Goal: Task Accomplishment & Management: Use online tool/utility

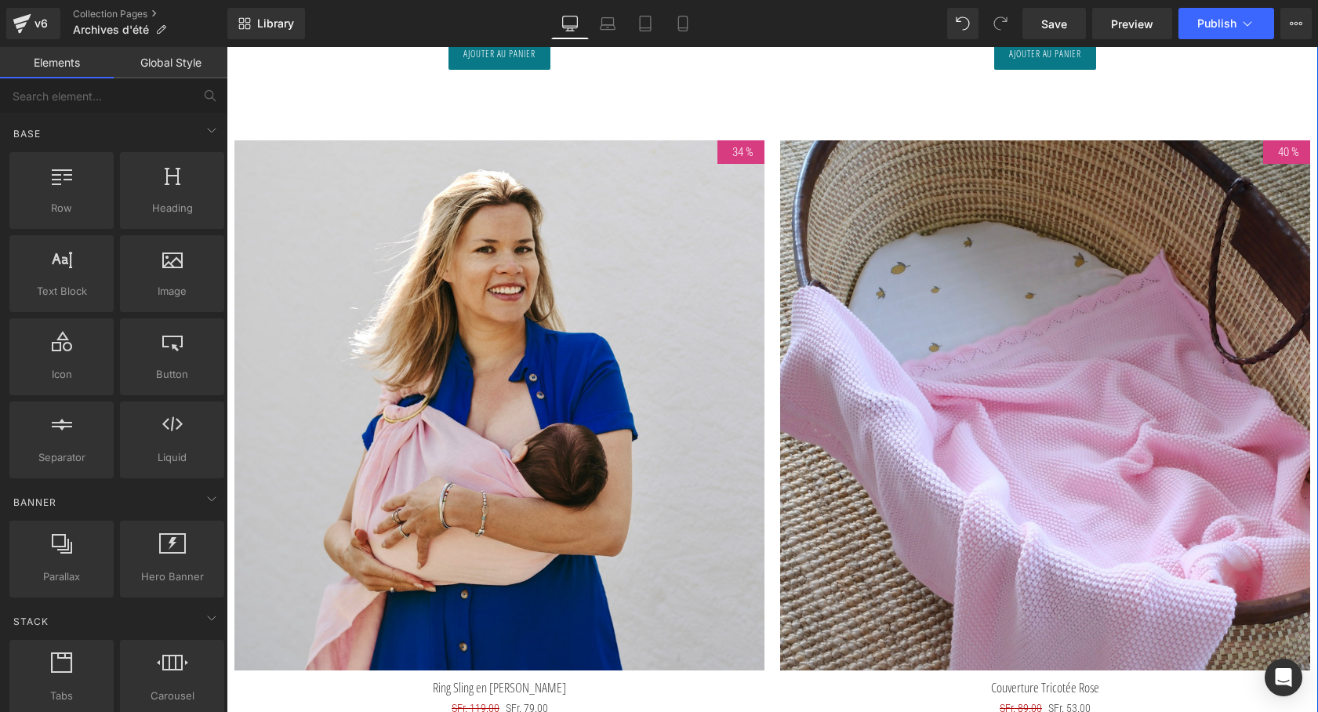
scroll to position [1549, 0]
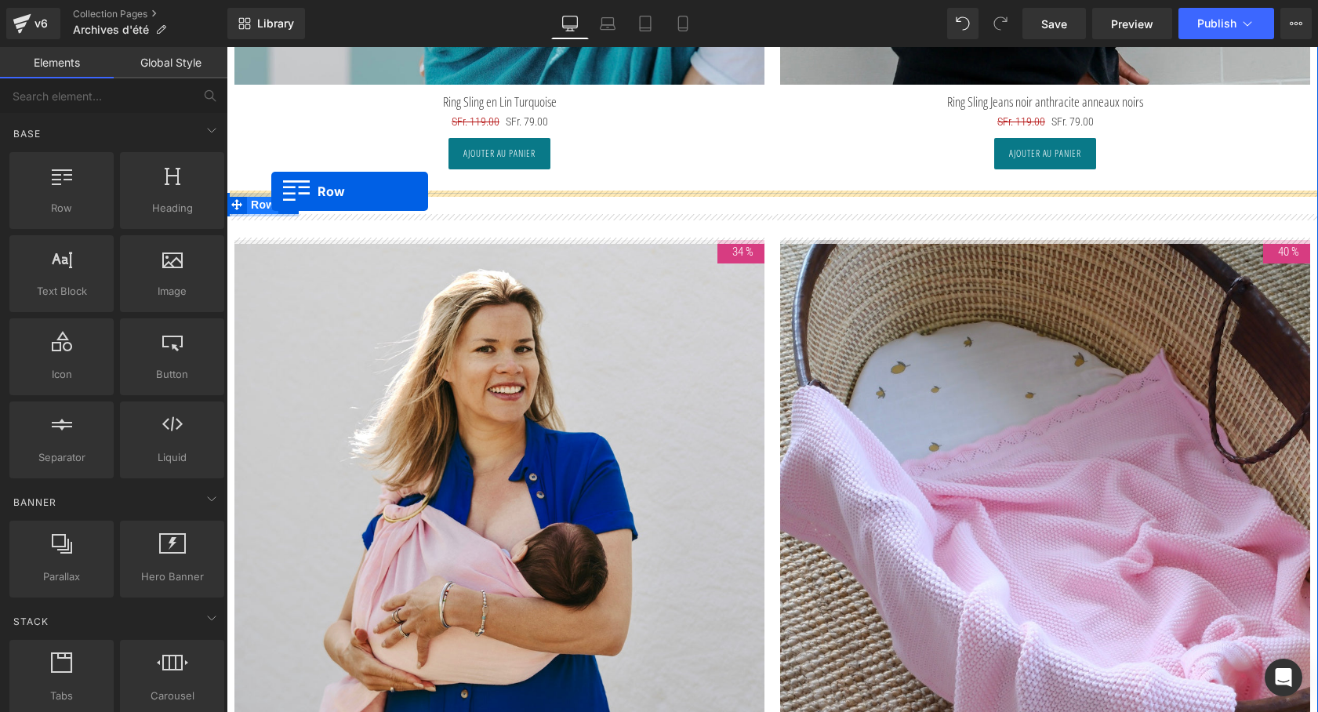
drag, startPoint x: 232, startPoint y: 345, endPoint x: 271, endPoint y: 191, distance: 158.6
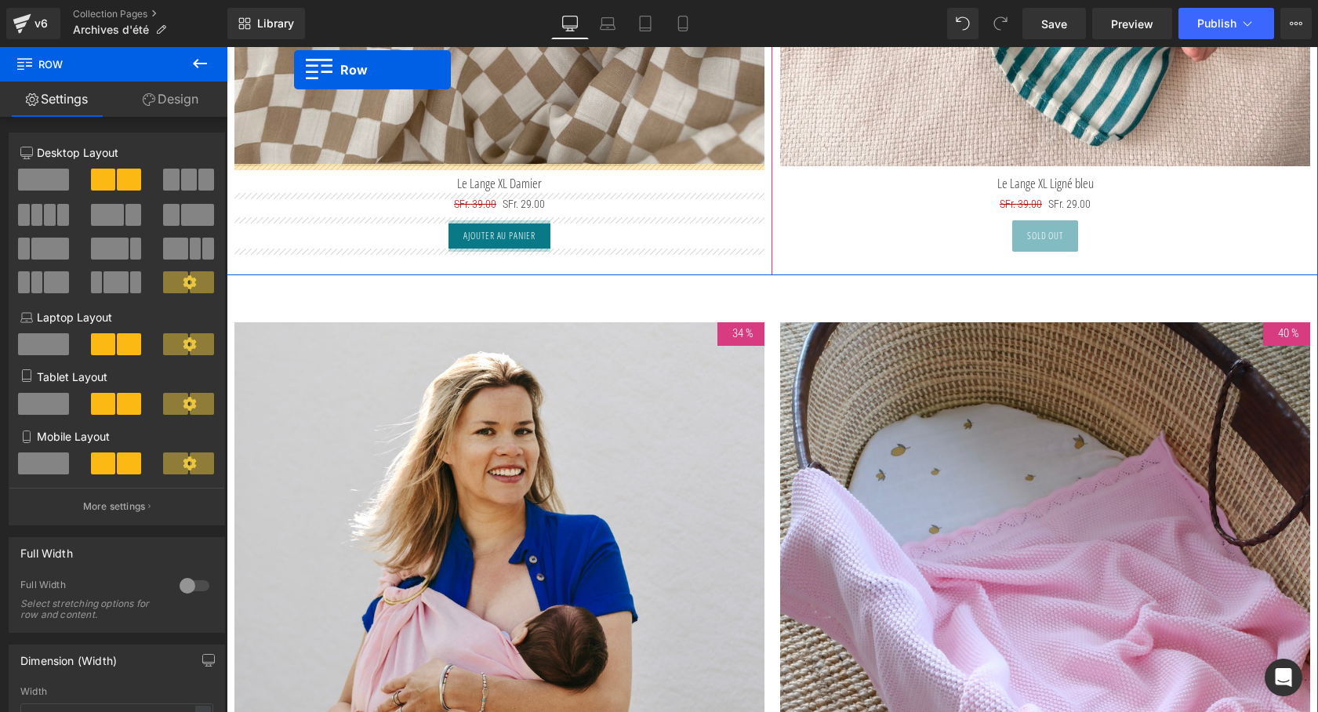
scroll to position [2019, 0]
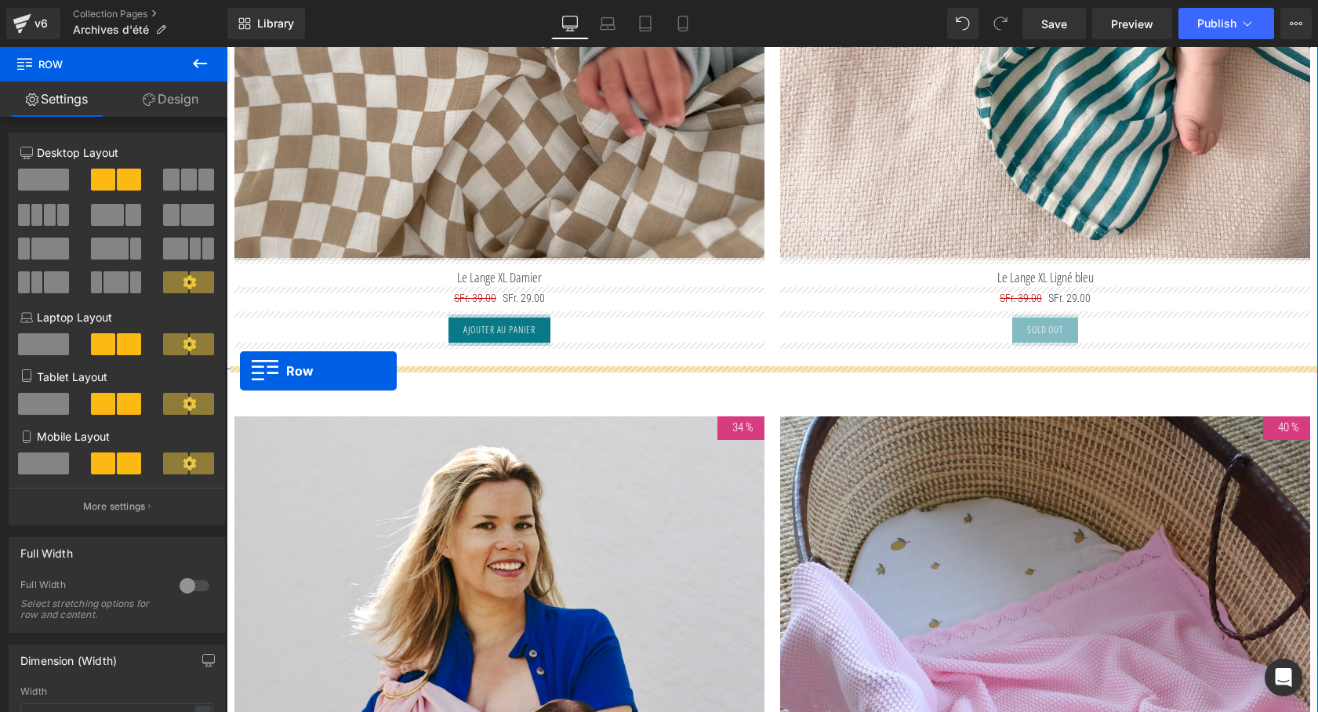
drag, startPoint x: 234, startPoint y: 345, endPoint x: 240, endPoint y: 371, distance: 26.4
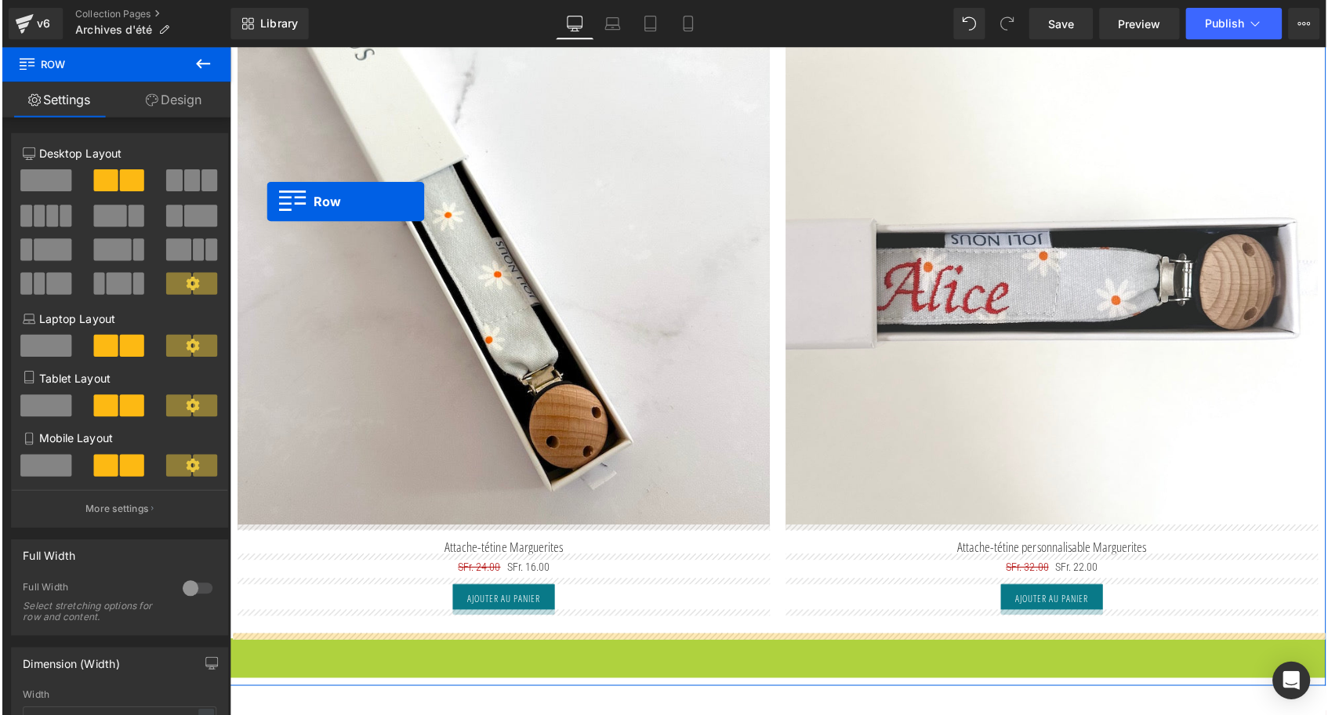
scroll to position [6560, 0]
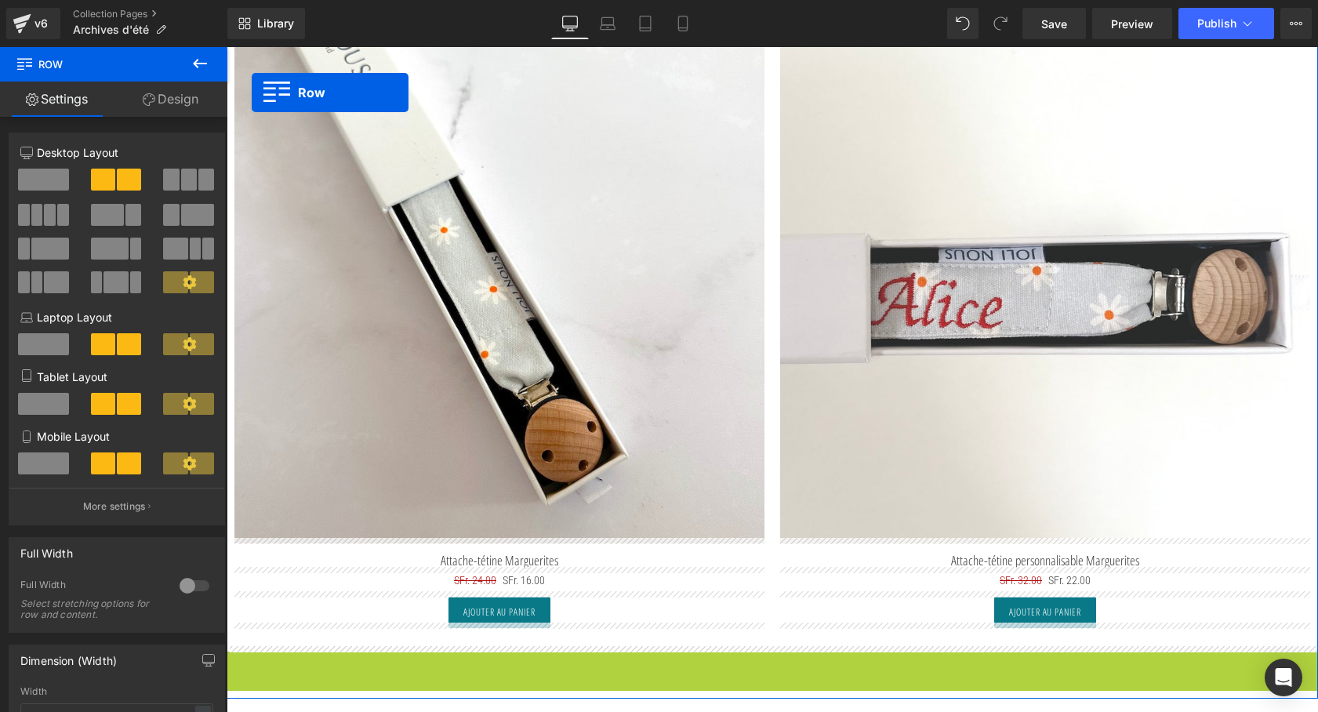
drag, startPoint x: 236, startPoint y: 199, endPoint x: 250, endPoint y: -41, distance: 240.3
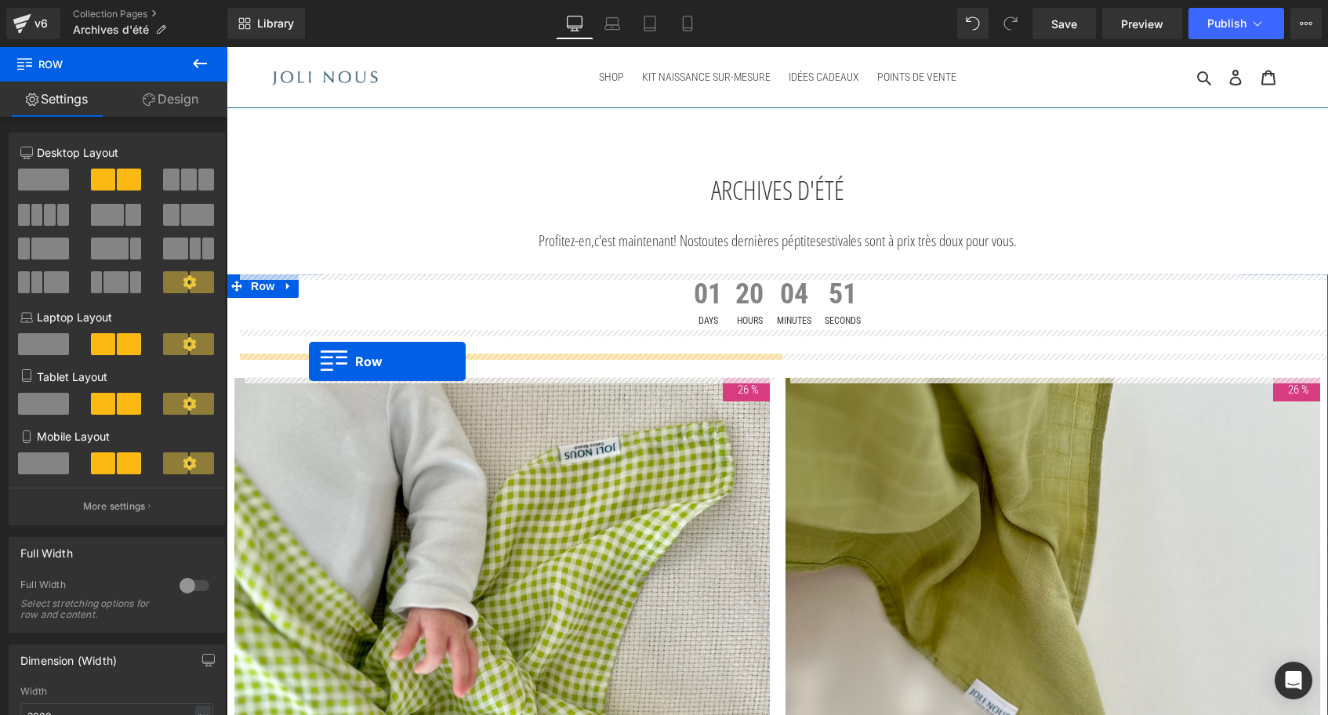
scroll to position [0, 0]
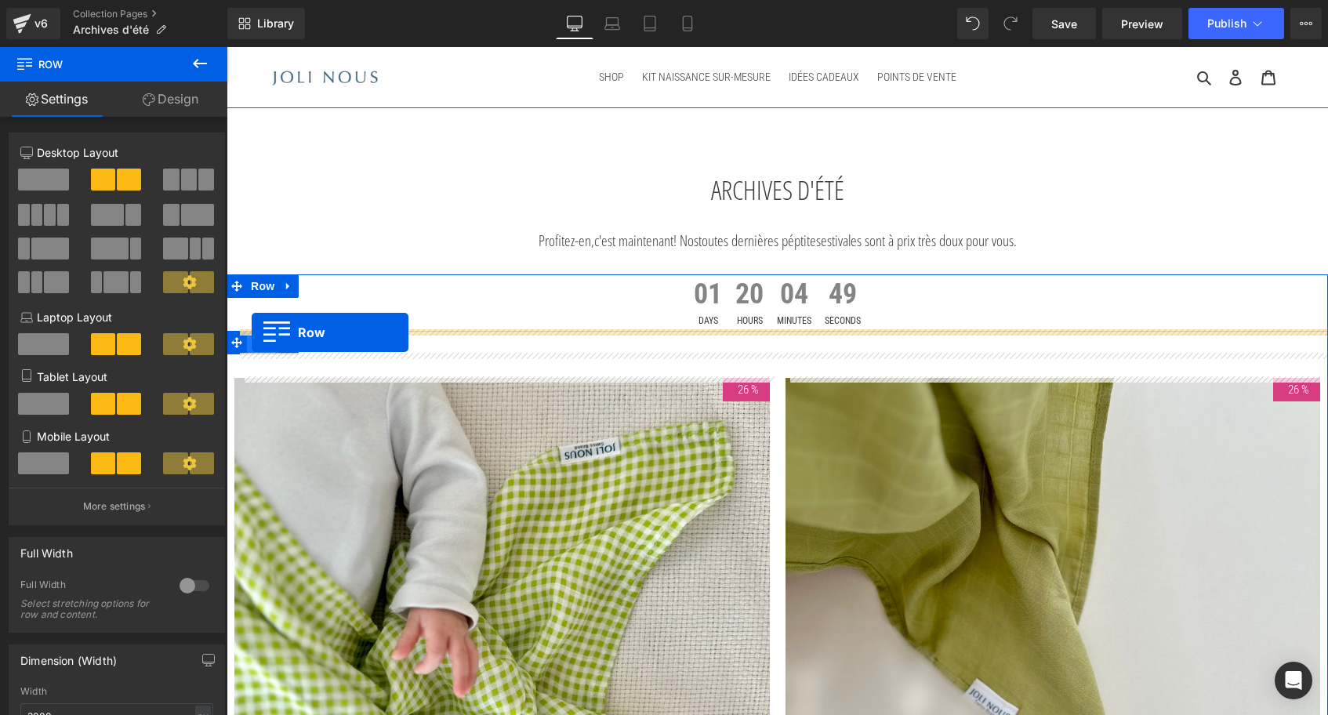
click at [252, 332] on span "Row" at bounding box center [262, 344] width 31 height 24
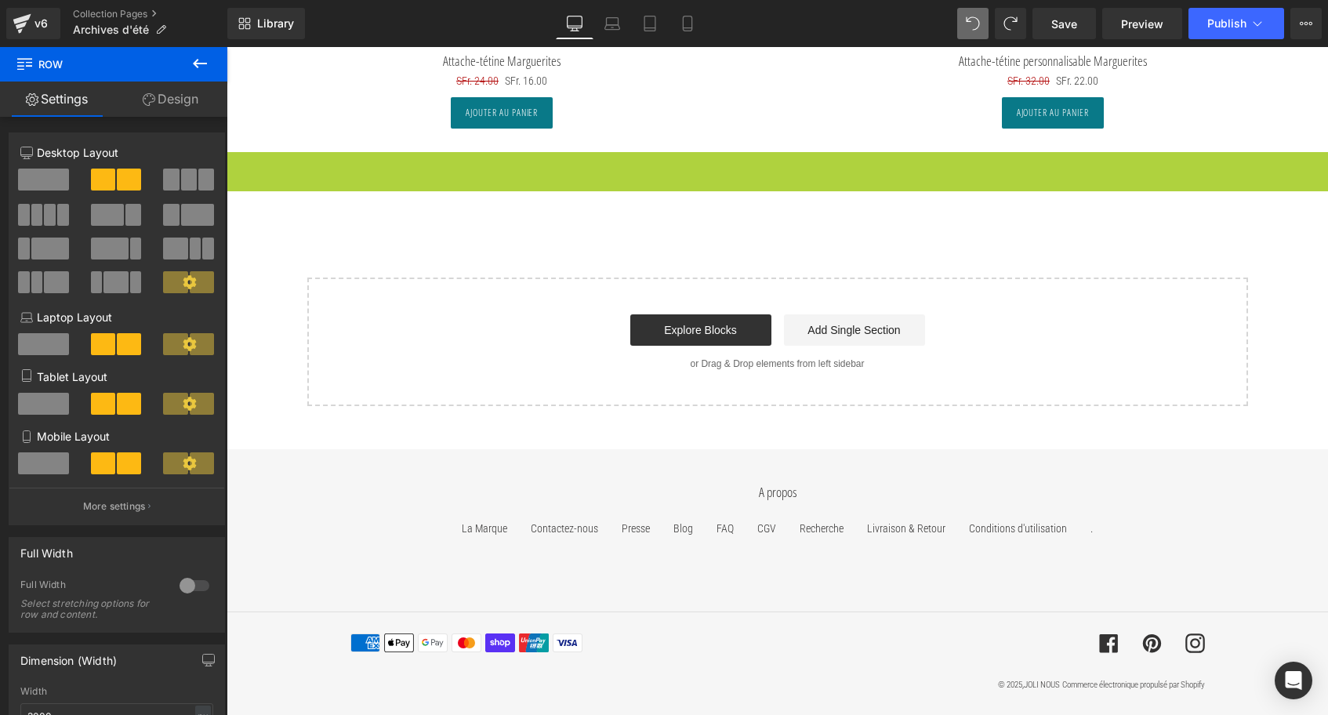
scroll to position [7108, 0]
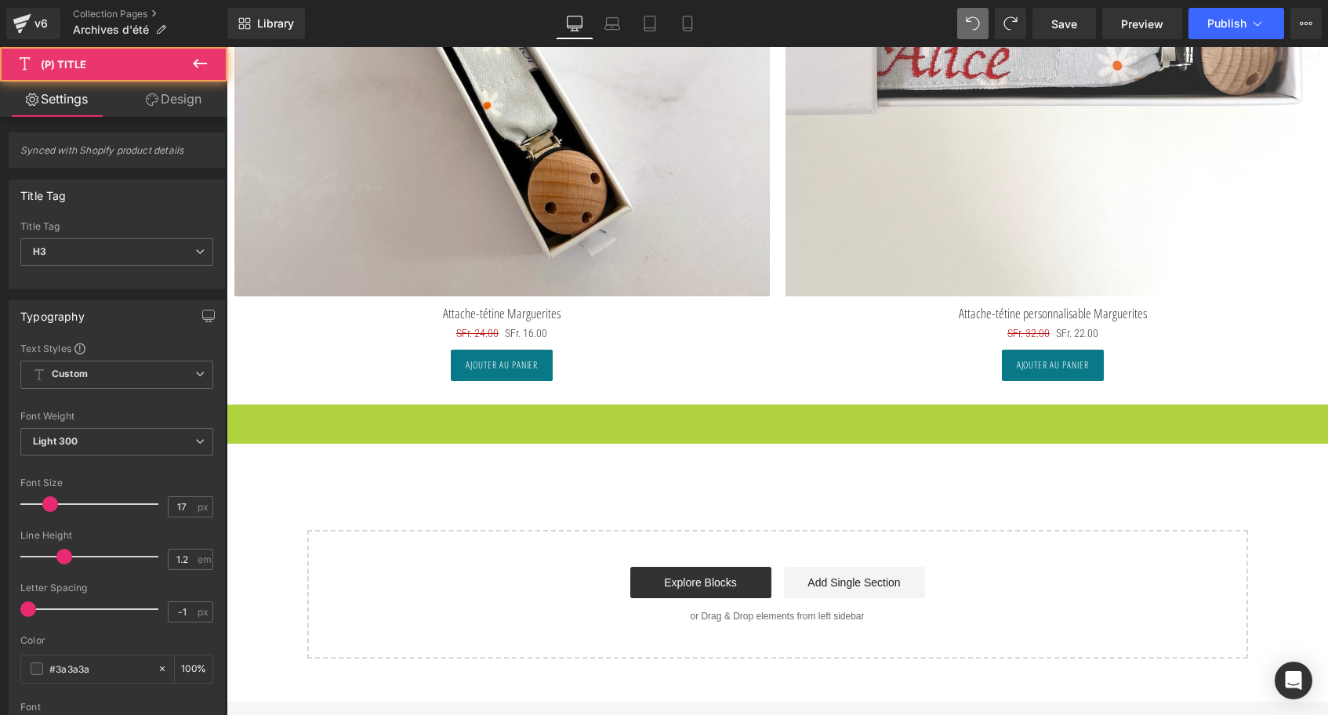
click at [349, 296] on h3 "Attache-tétine Marguerites" at bounding box center [502, 311] width 536 height 30
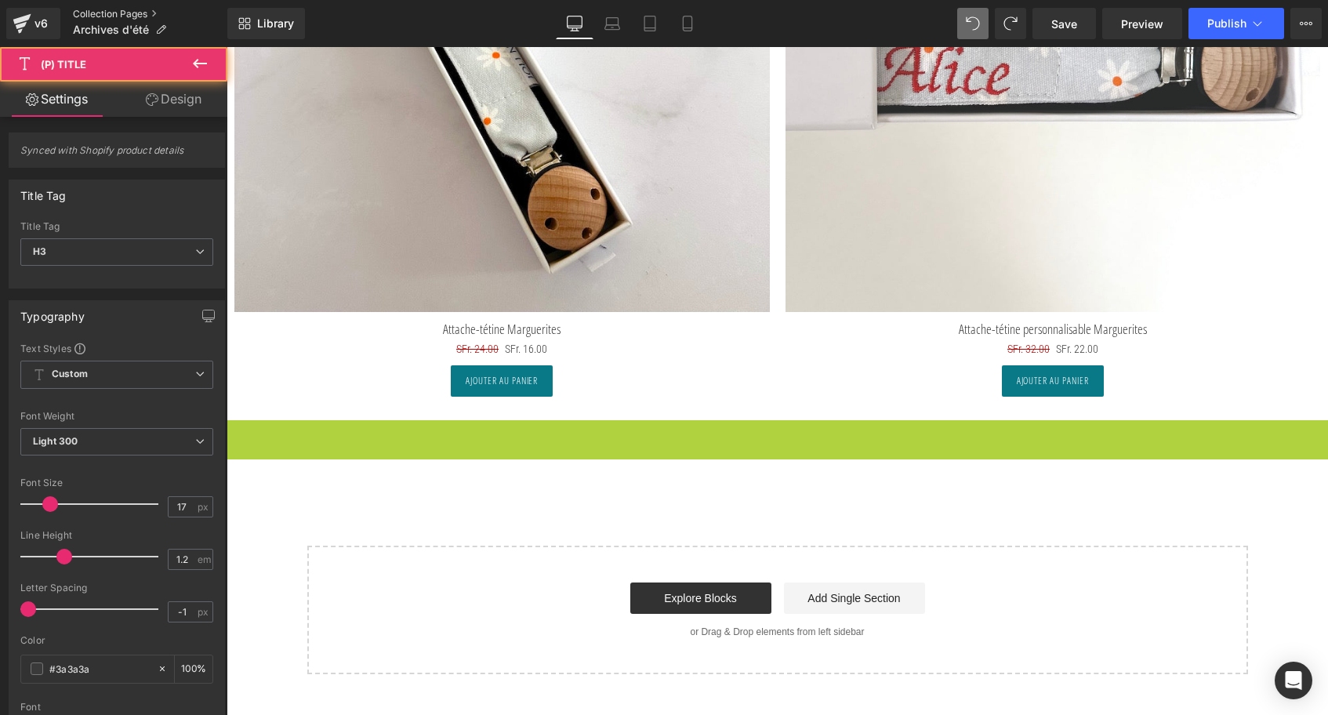
click at [118, 13] on link "Collection Pages" at bounding box center [150, 14] width 154 height 13
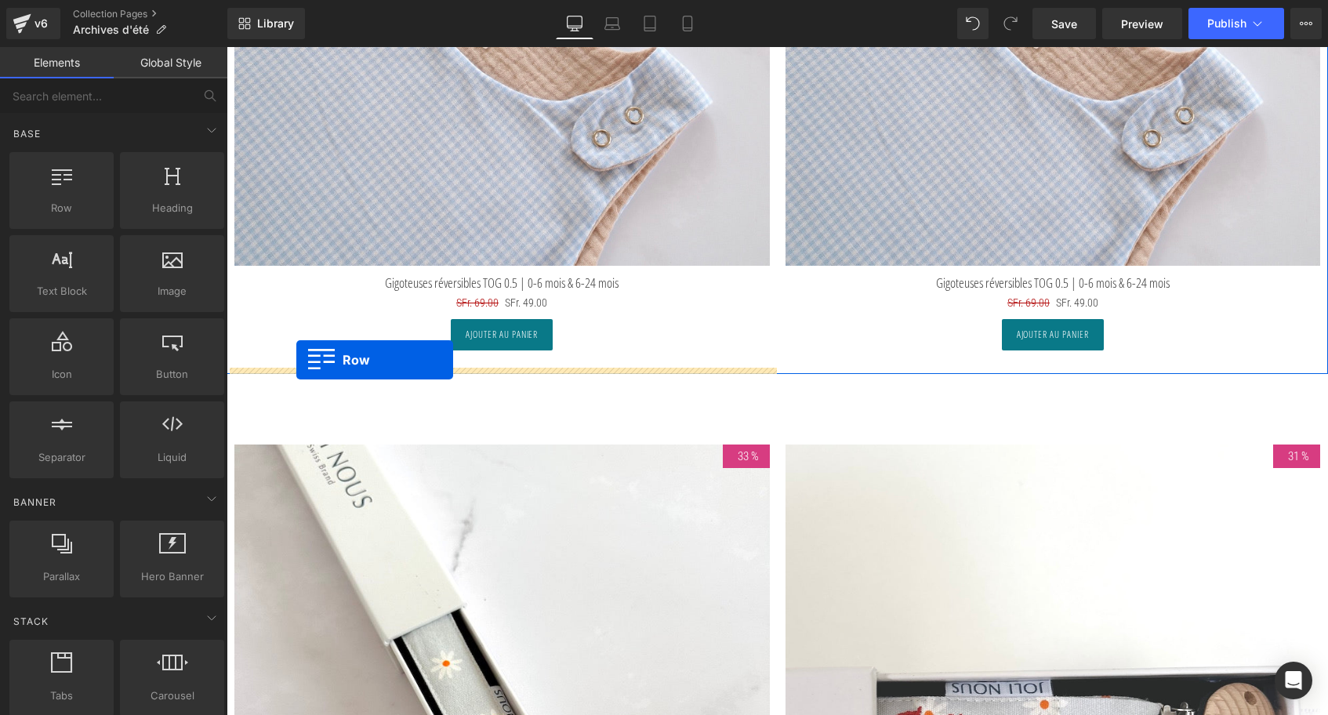
scroll to position [5520, 0]
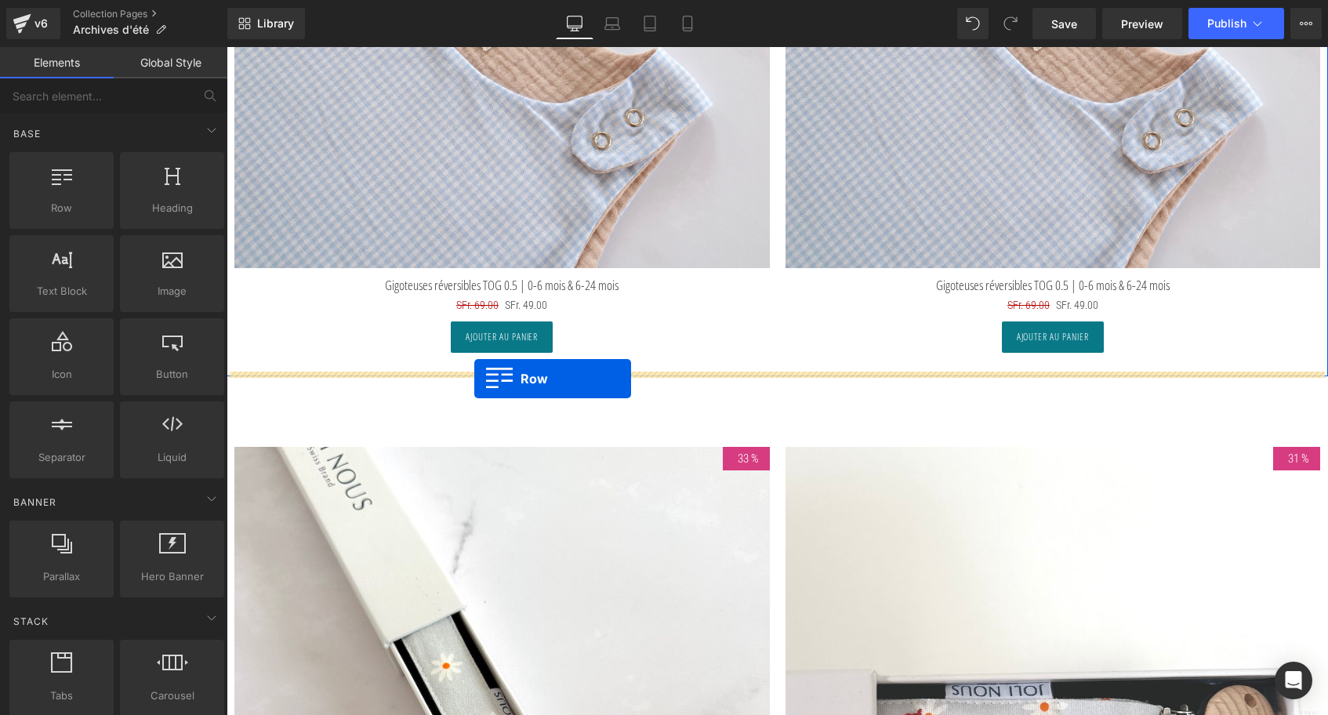
drag, startPoint x: 235, startPoint y: 338, endPoint x: 474, endPoint y: 379, distance: 242.6
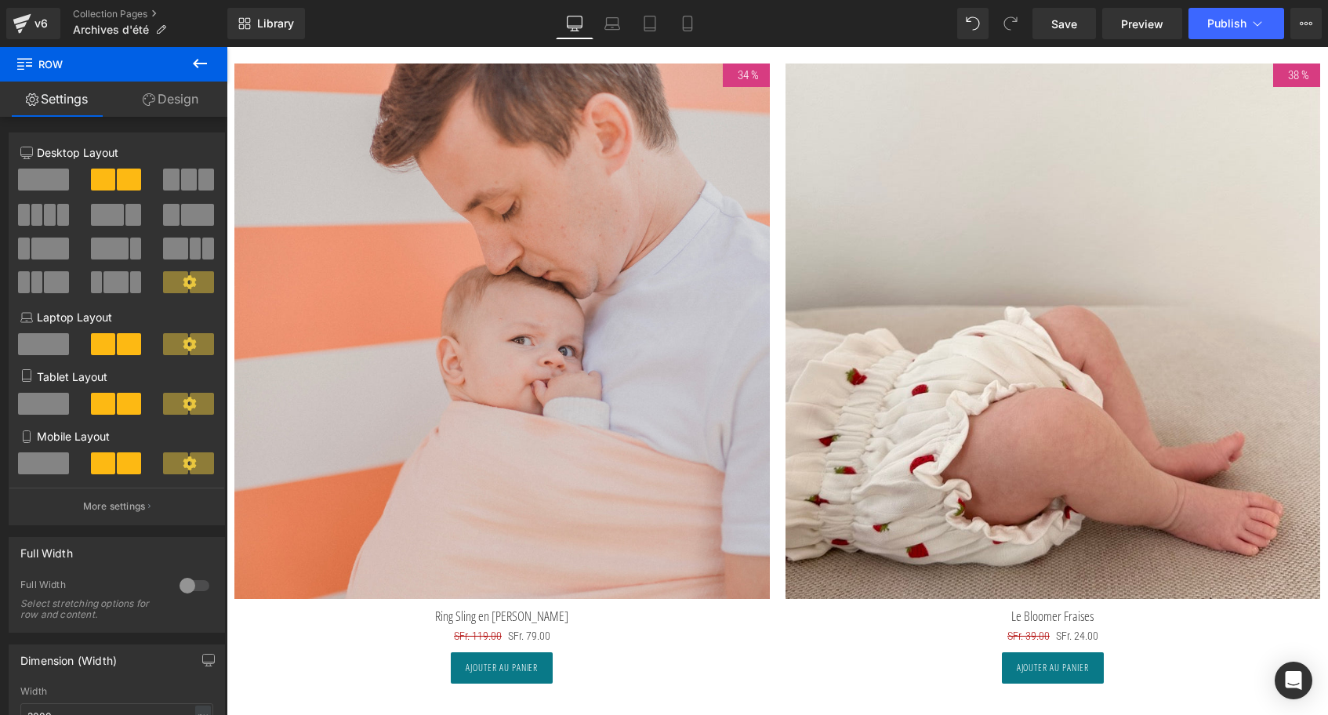
scroll to position [7075, 0]
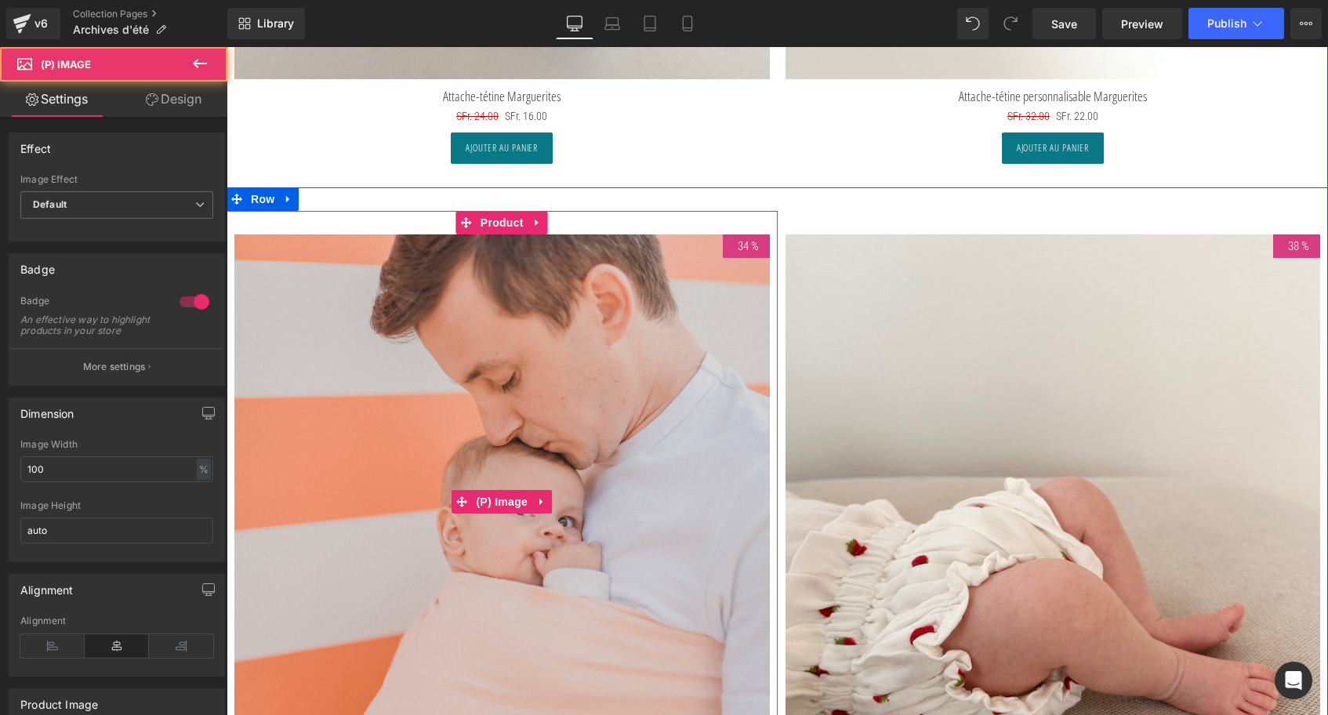
click at [287, 241] on img at bounding box center [502, 502] width 536 height 536
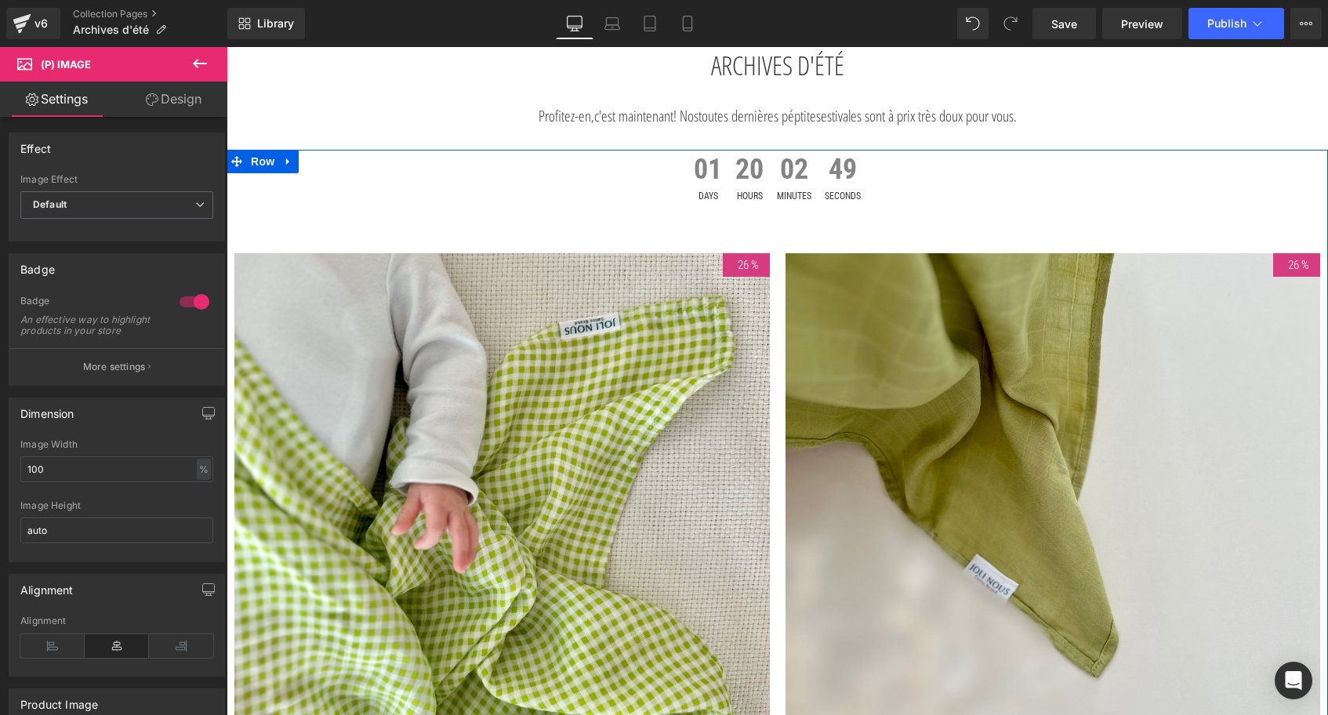
scroll to position [120, 0]
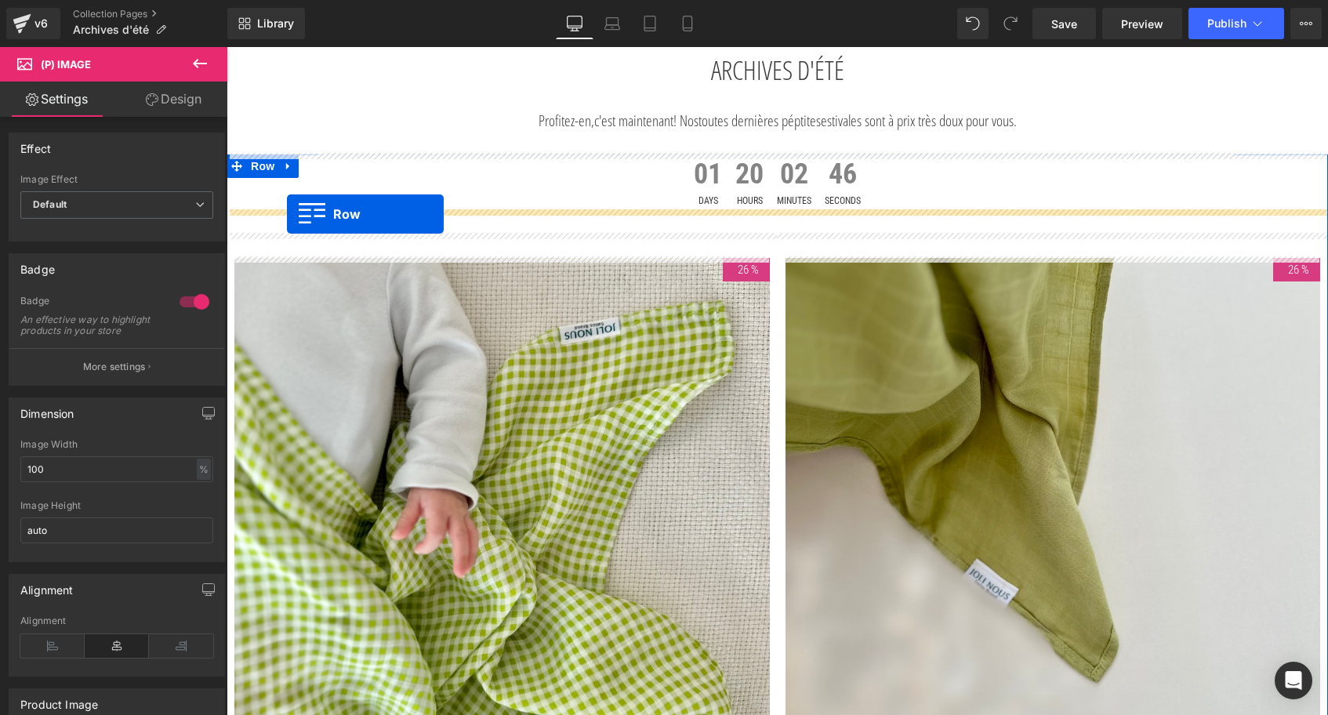
drag, startPoint x: 234, startPoint y: 190, endPoint x: 287, endPoint y: 214, distance: 58.6
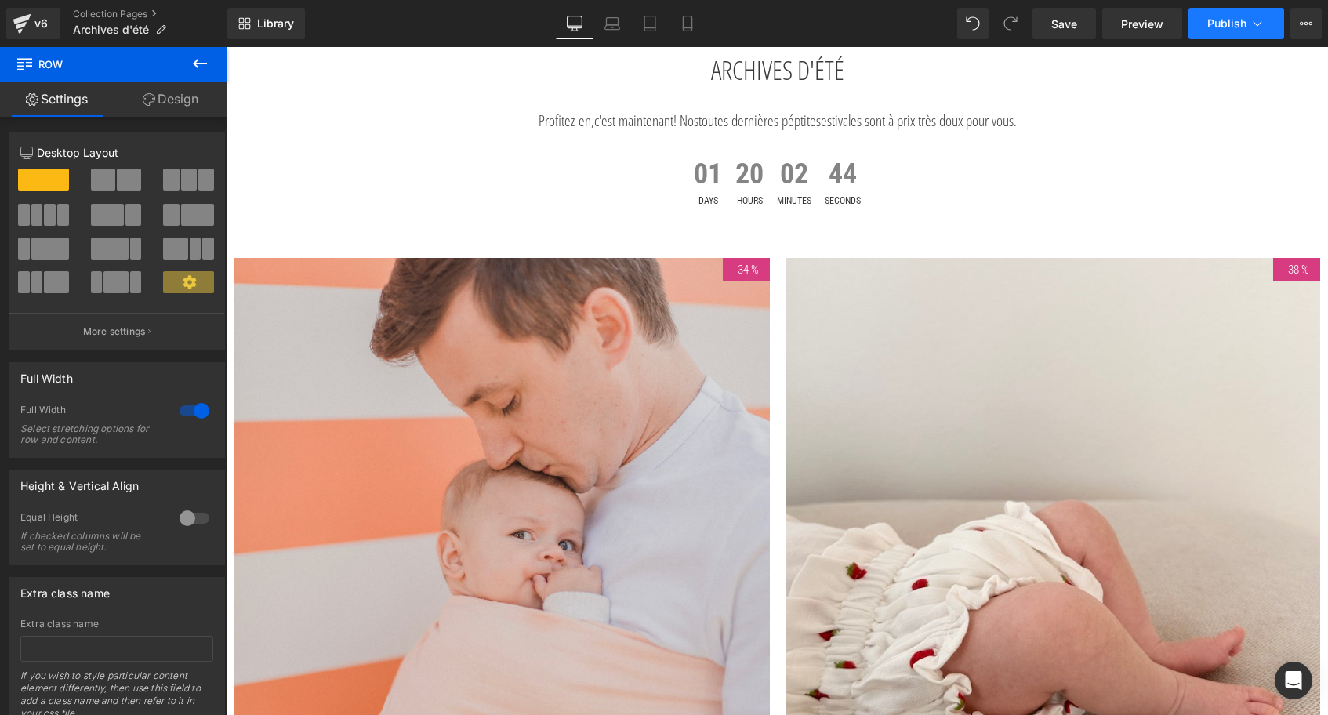
click at [1227, 27] on span "Publish" at bounding box center [1226, 23] width 39 height 13
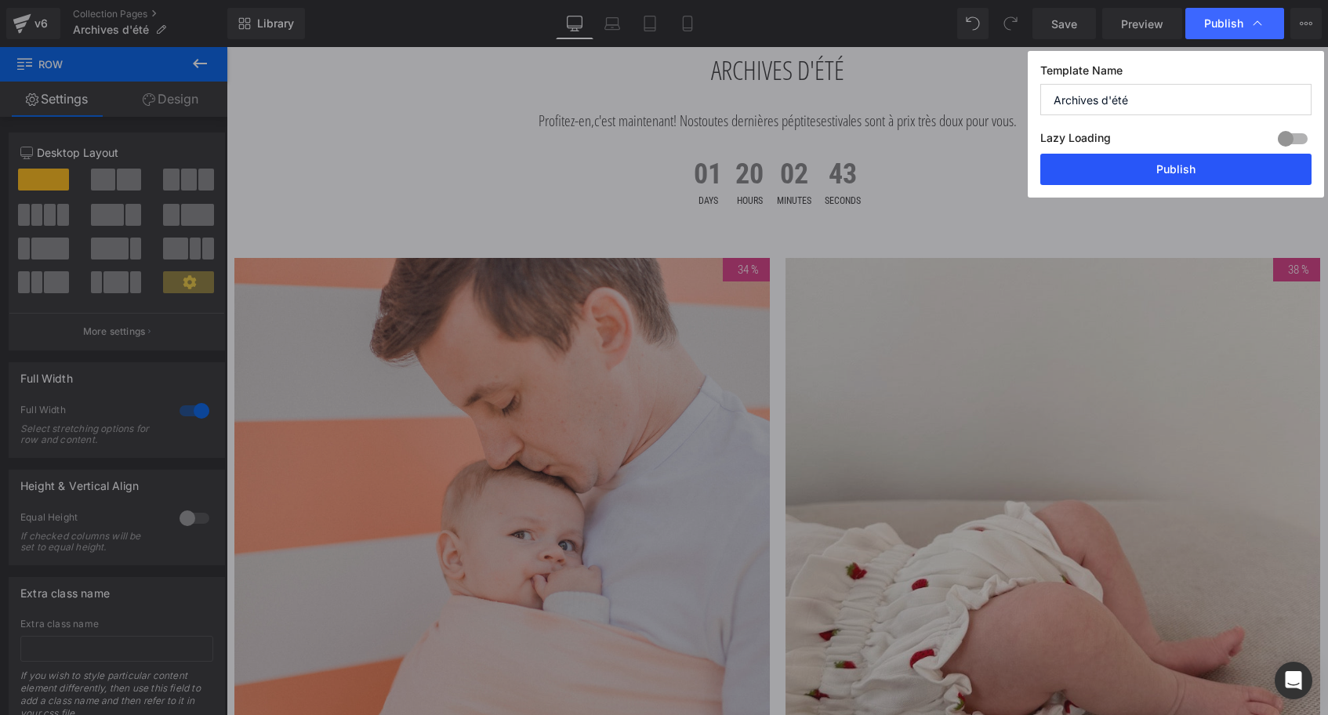
click at [1158, 164] on button "Publish" at bounding box center [1175, 169] width 271 height 31
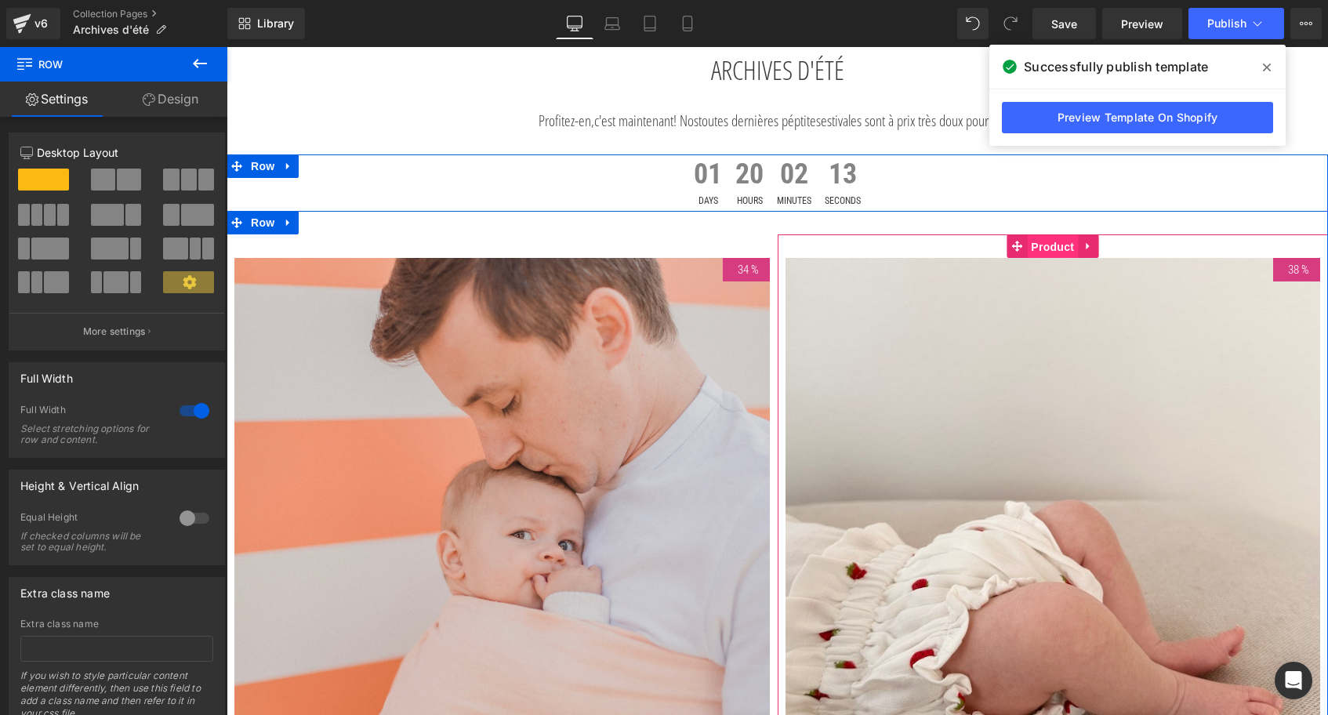
click at [1047, 243] on span "Product" at bounding box center [1052, 247] width 51 height 24
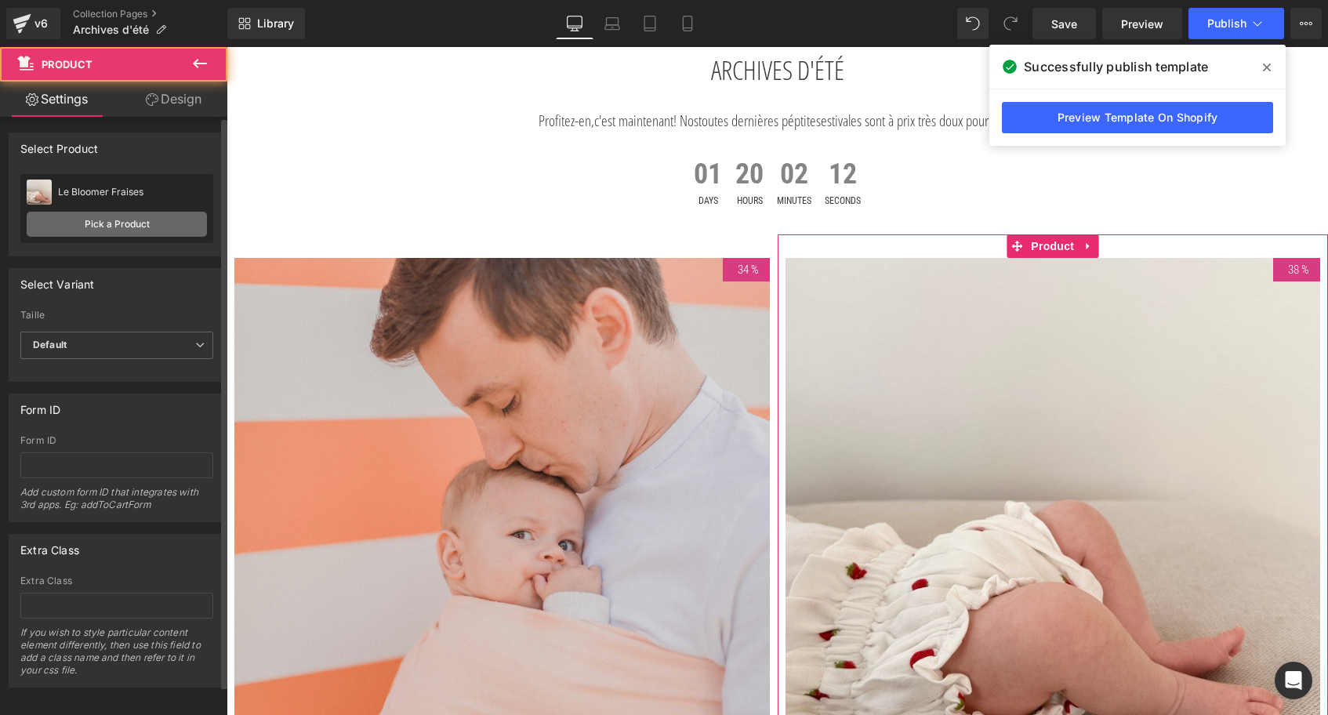
click at [169, 226] on link "Pick a Product" at bounding box center [117, 224] width 180 height 25
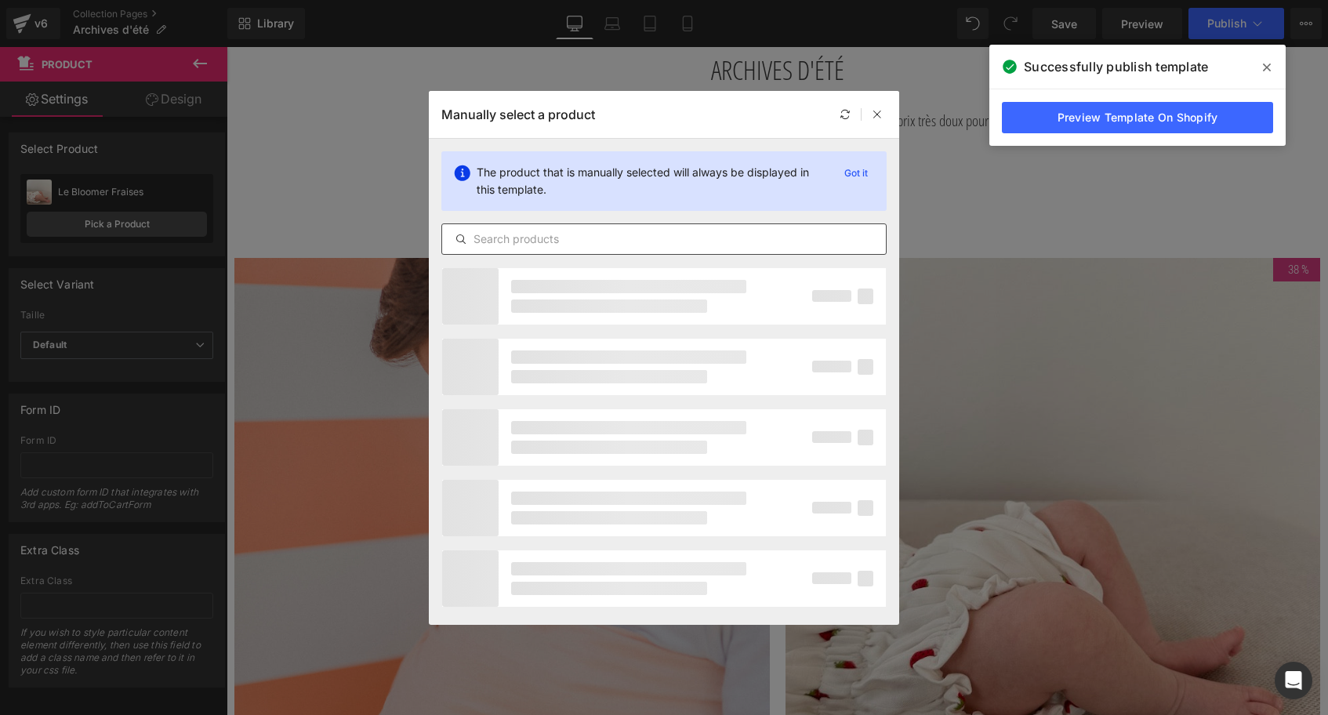
click at [495, 232] on input "text" at bounding box center [664, 239] width 444 height 19
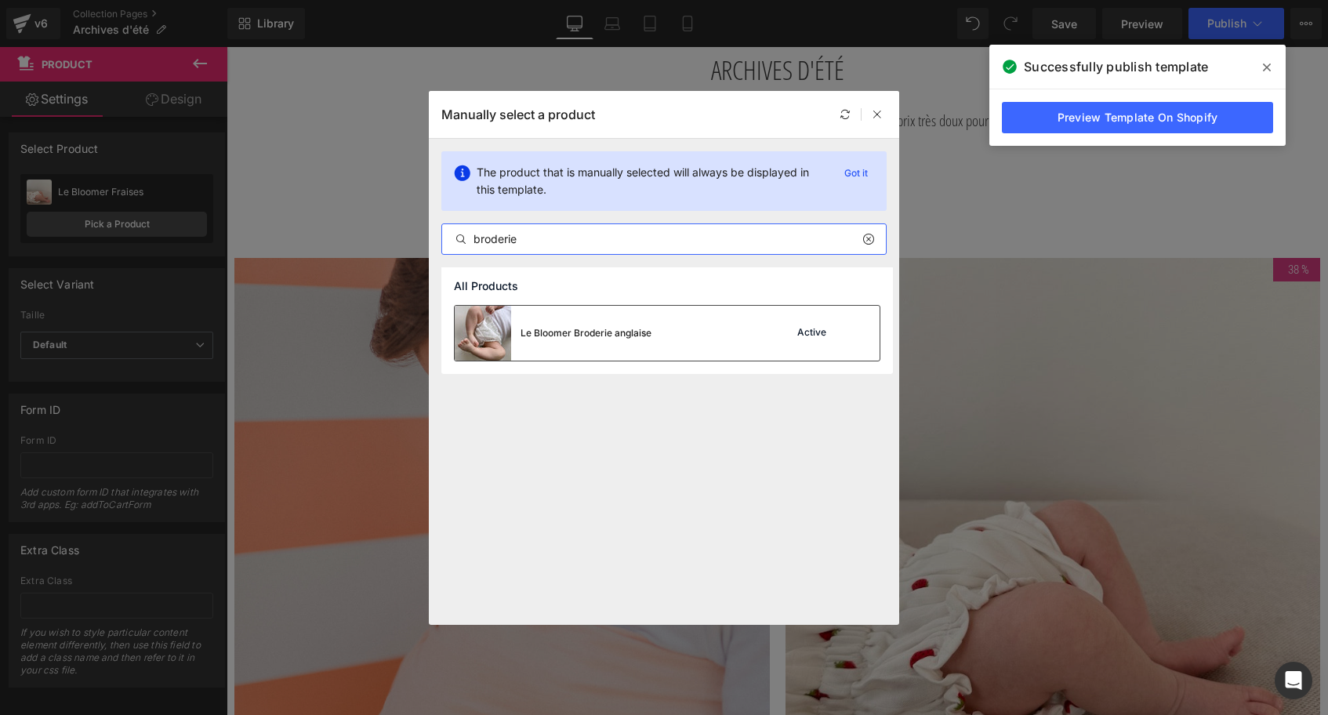
type input "broderie"
click at [626, 338] on div "Le Bloomer Broderie anglaise" at bounding box center [586, 333] width 131 height 14
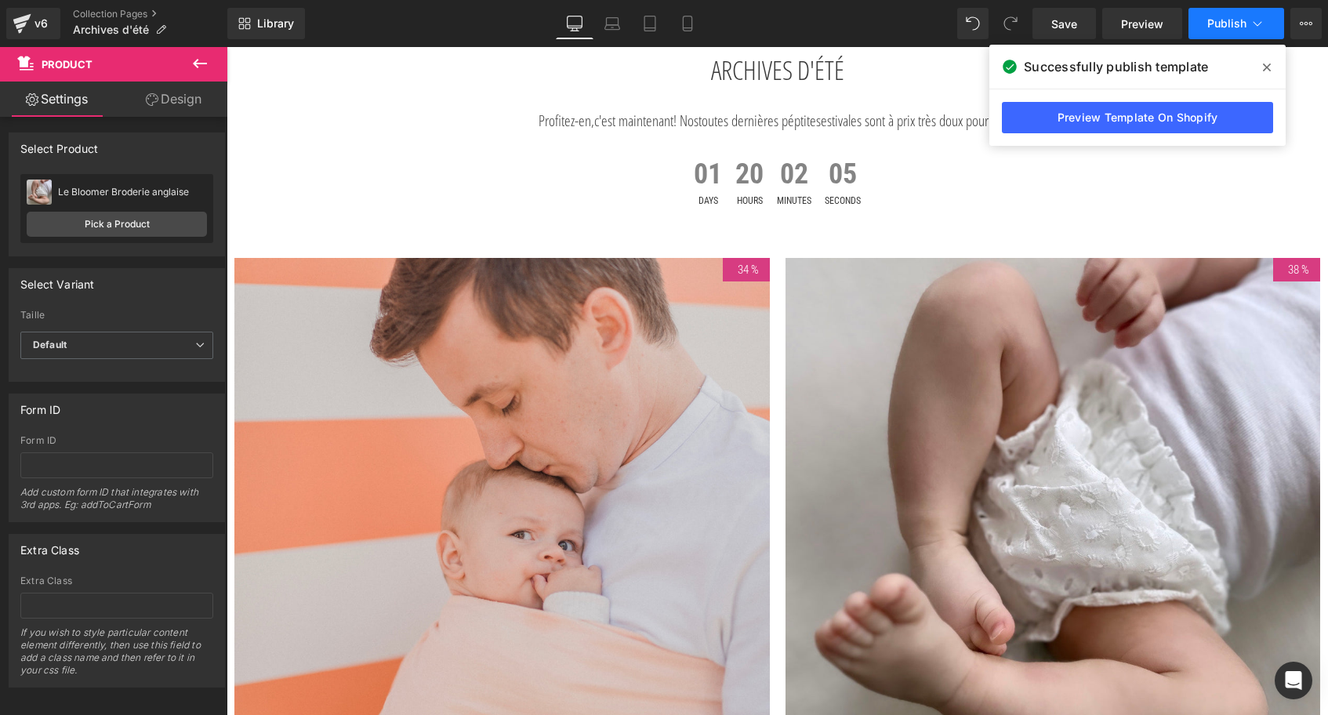
click at [1232, 31] on button "Publish" at bounding box center [1237, 23] width 96 height 31
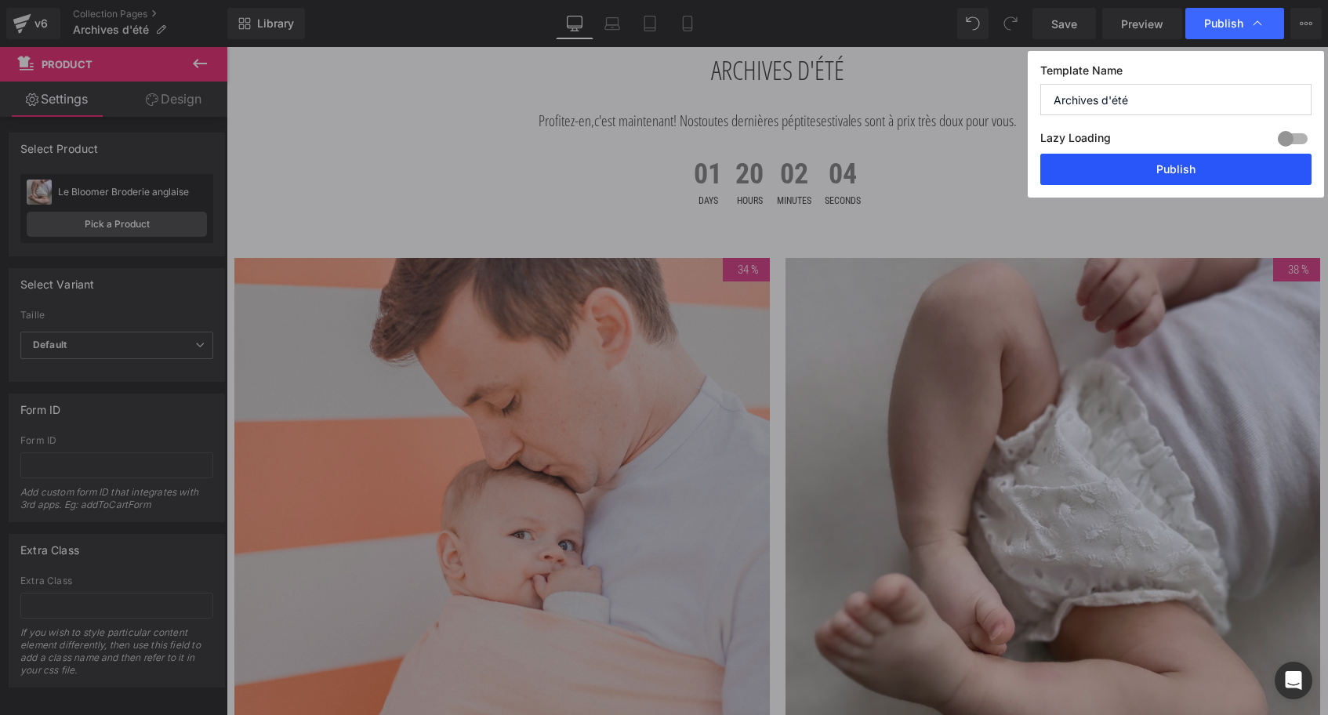
click at [1194, 167] on button "Publish" at bounding box center [1175, 169] width 271 height 31
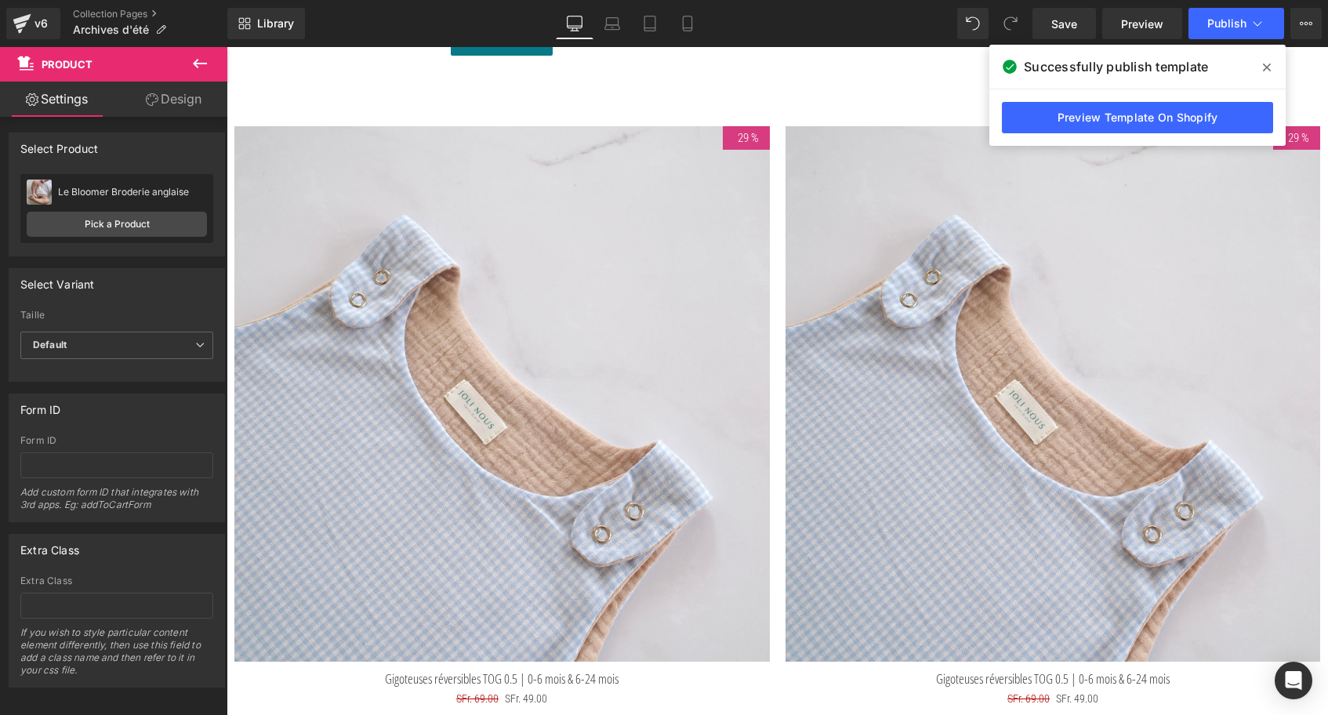
scroll to position [5724, 0]
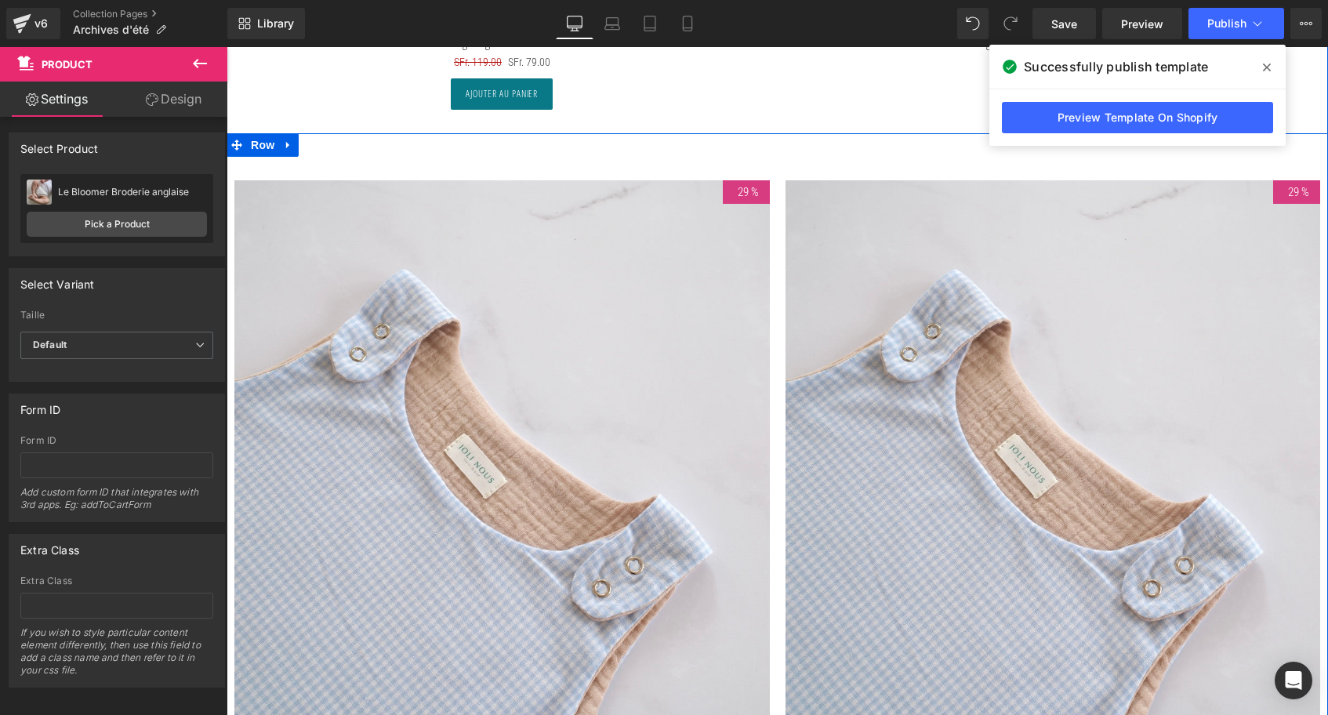
click at [246, 160] on div "29 % (P) Image Gigoteuses réversibles TOG 0.5 | 0-6 mois & 6-24 mois (P) Title …" at bounding box center [502, 490] width 551 height 667
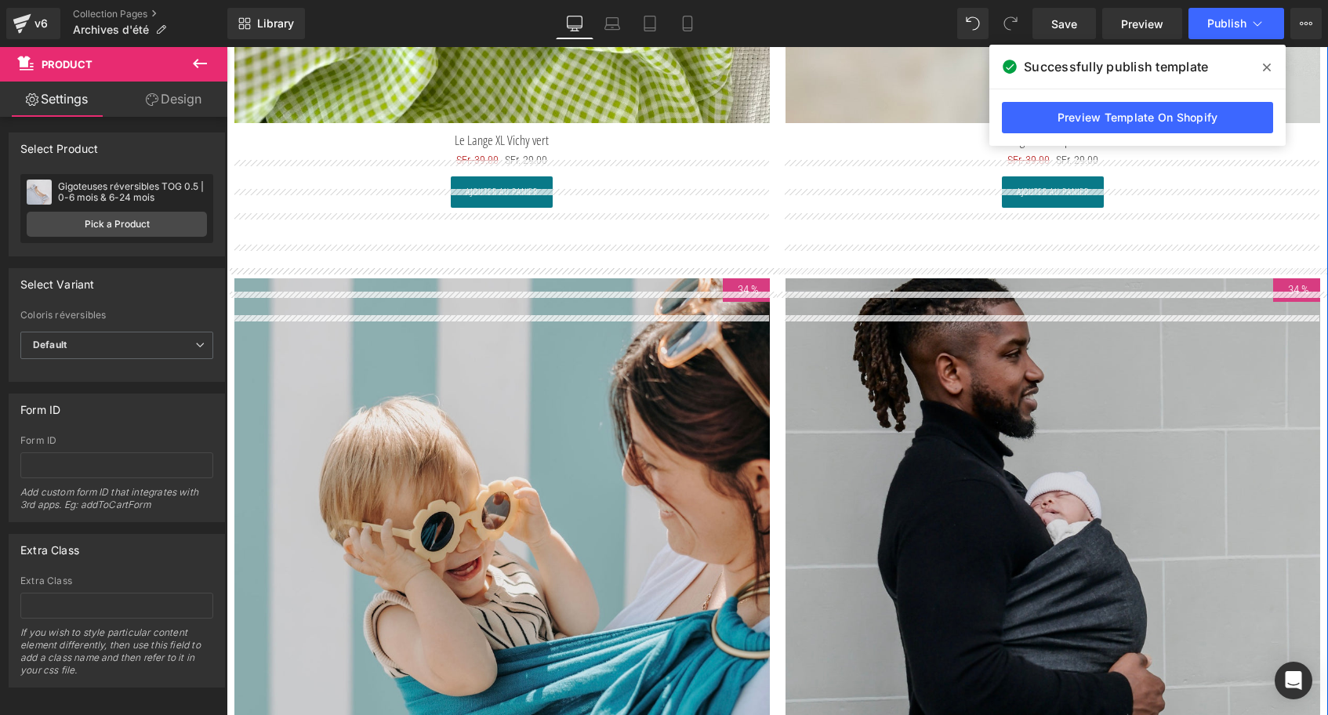
scroll to position [1498, 0]
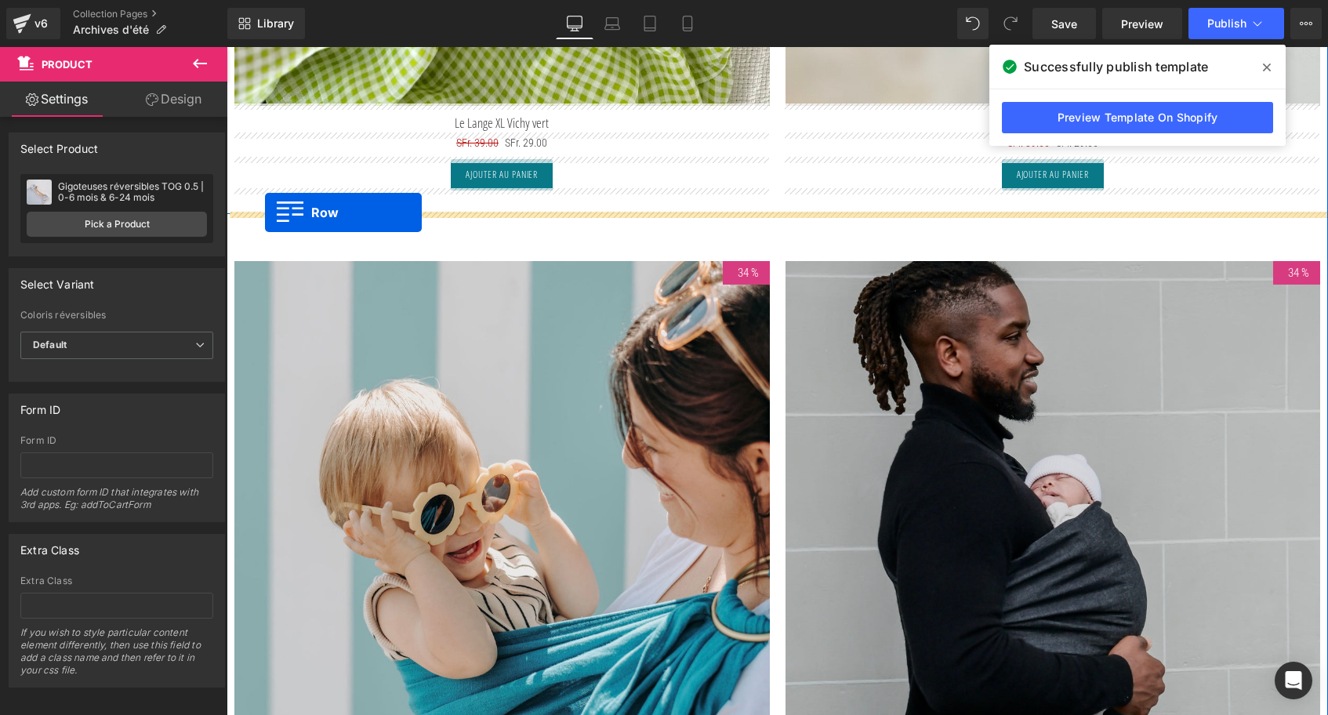
drag, startPoint x: 235, startPoint y: 146, endPoint x: 265, endPoint y: 212, distance: 73.0
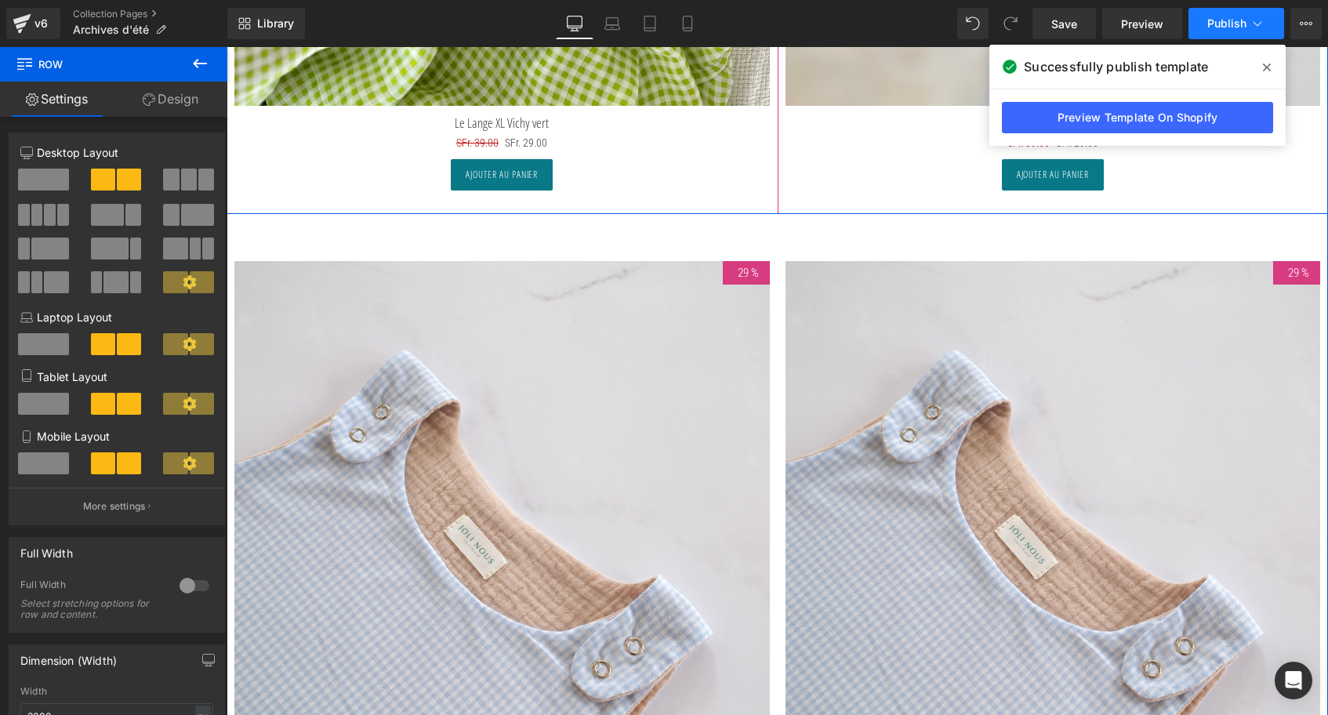
click at [1213, 24] on span "Publish" at bounding box center [1226, 23] width 39 height 13
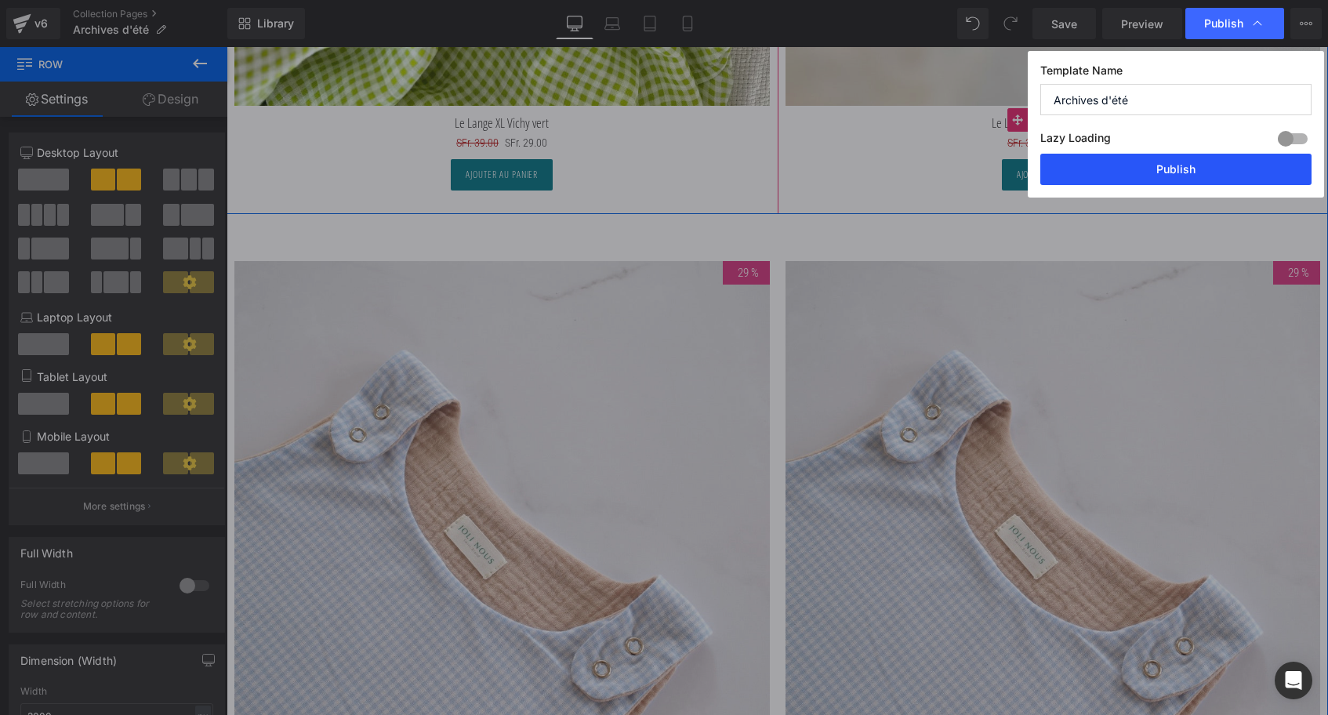
click at [1163, 169] on button "Publish" at bounding box center [1175, 169] width 271 height 31
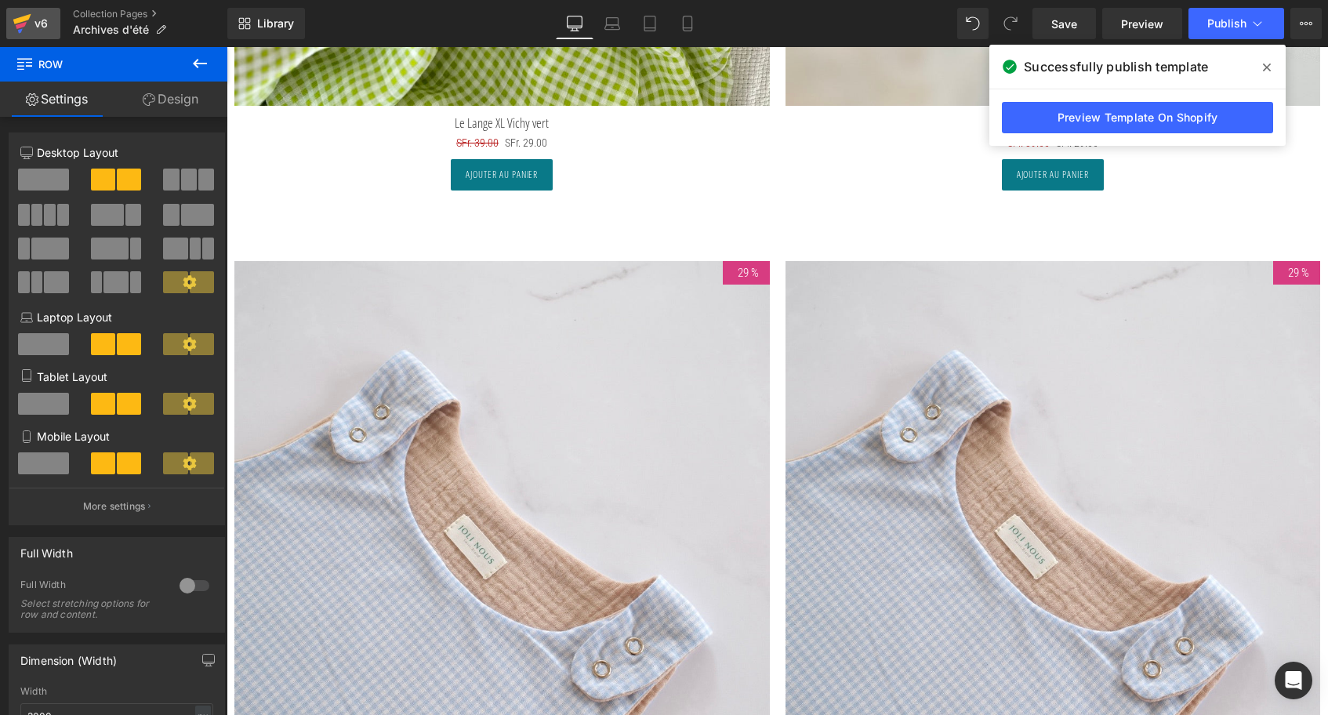
click at [49, 15] on div "v6" at bounding box center [41, 23] width 20 height 20
